Goal: Task Accomplishment & Management: Use online tool/utility

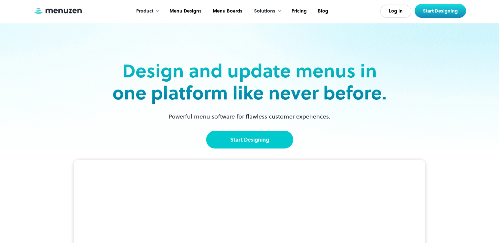
click at [242, 137] on link "Start Designing" at bounding box center [249, 140] width 87 height 18
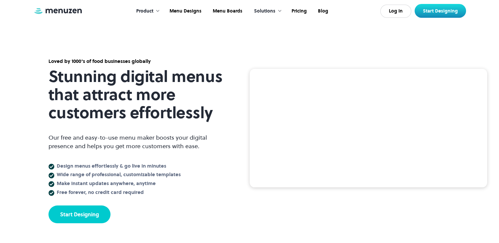
click at [90, 216] on link "Start Designing" at bounding box center [79, 215] width 62 height 18
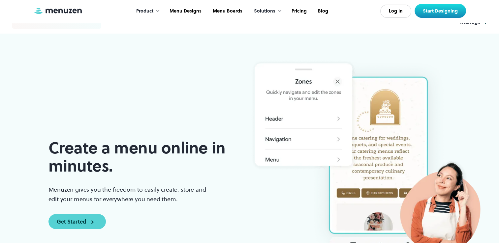
scroll to position [37, 0]
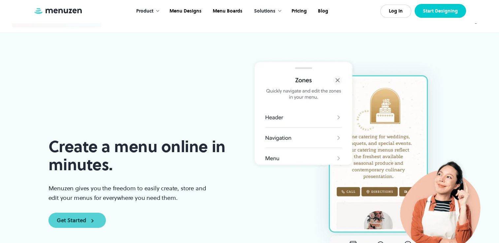
click at [417, 11] on link "Start Designing" at bounding box center [439, 11] width 51 height 14
